Goal: Information Seeking & Learning: Learn about a topic

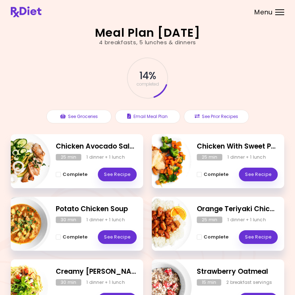
click at [258, 175] on link "See Recipe" at bounding box center [258, 175] width 39 height 14
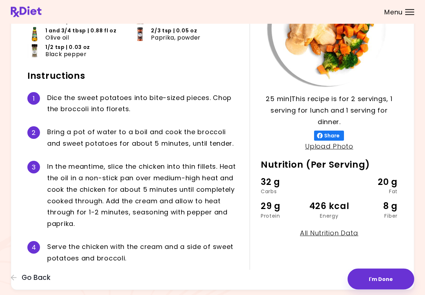
scroll to position [105, 0]
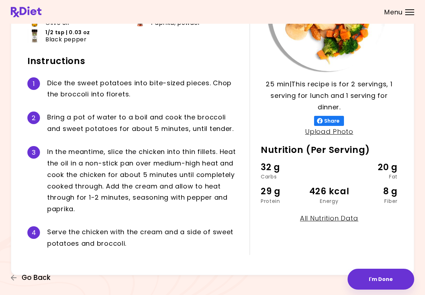
click at [39, 275] on span "Go Back" at bounding box center [36, 278] width 29 height 8
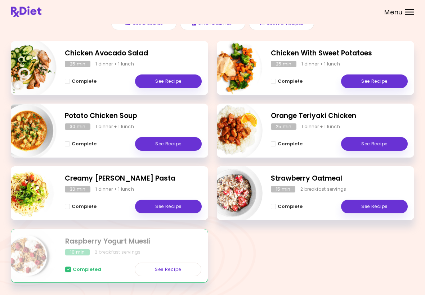
scroll to position [91, 0]
click at [166, 204] on link "See Recipe" at bounding box center [168, 207] width 67 height 14
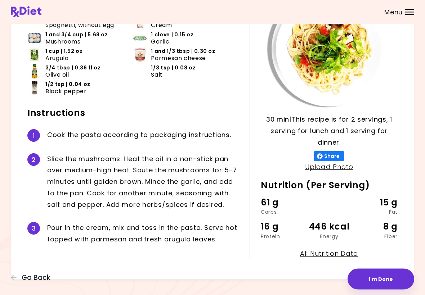
scroll to position [77, 0]
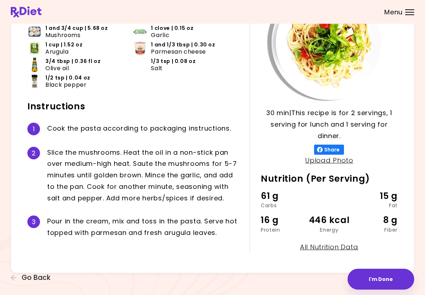
click at [295, 272] on button "I'm Done" at bounding box center [380, 279] width 67 height 21
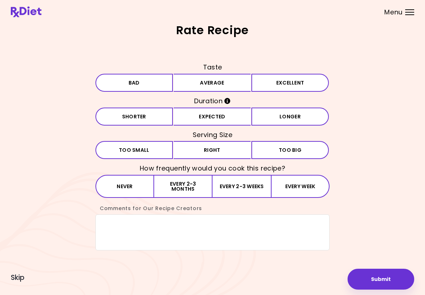
click at [221, 82] on button "Average" at bounding box center [211, 83] width 77 height 18
click at [226, 115] on button "Expected" at bounding box center [211, 117] width 77 height 18
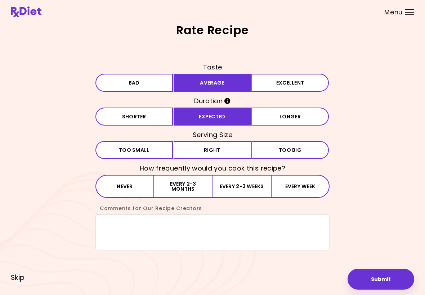
click at [255, 148] on button "Big Too big" at bounding box center [289, 150] width 77 height 18
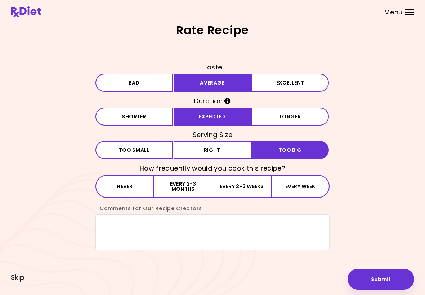
click at [230, 146] on button "Right" at bounding box center [211, 150] width 77 height 18
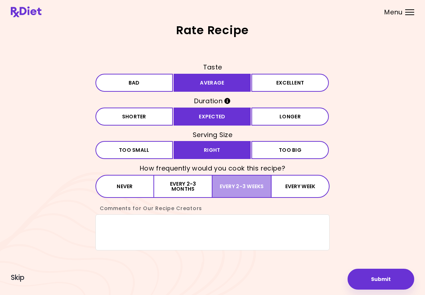
click at [246, 182] on button "Every 2-3 weeks" at bounding box center [241, 186] width 58 height 23
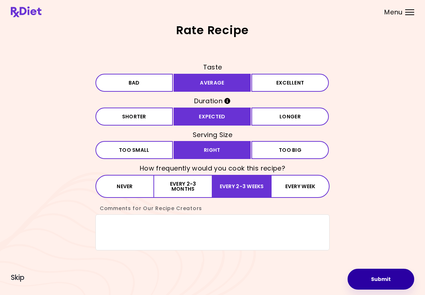
click at [295, 278] on button "Submit" at bounding box center [380, 279] width 67 height 21
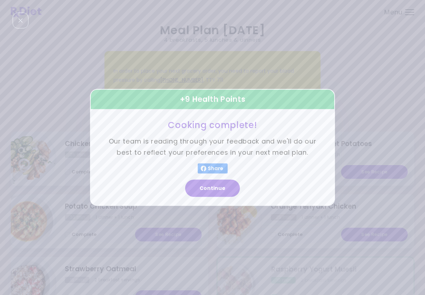
click at [203, 190] on button "Continue" at bounding box center [212, 188] width 55 height 17
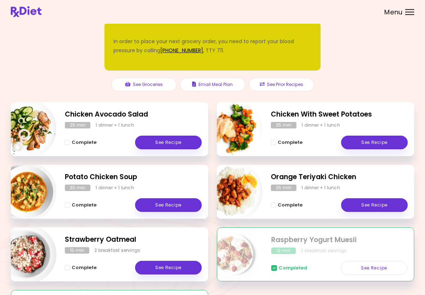
scroll to position [111, 0]
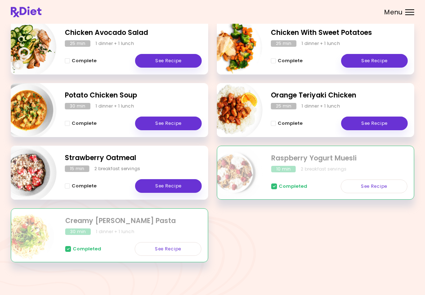
click at [176, 182] on link "See Recipe" at bounding box center [168, 186] width 67 height 14
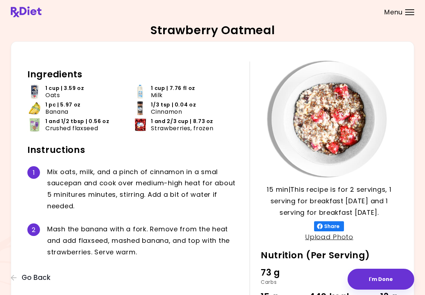
click at [40, 278] on span "Go Back" at bounding box center [36, 278] width 29 height 8
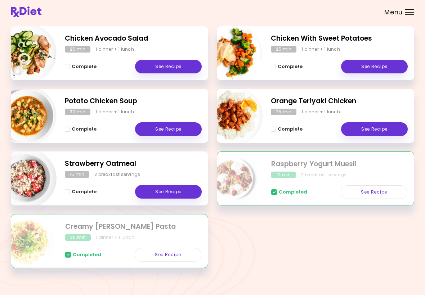
scroll to position [111, 0]
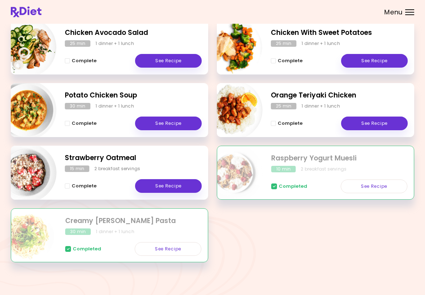
click at [295, 117] on link "See Recipe" at bounding box center [374, 124] width 67 height 14
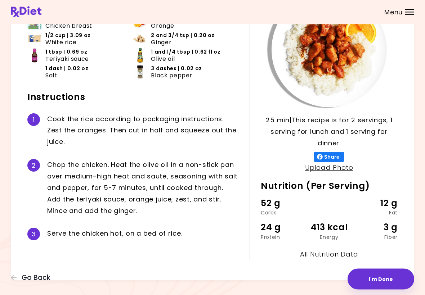
scroll to position [75, 0]
